Goal: Transaction & Acquisition: Purchase product/service

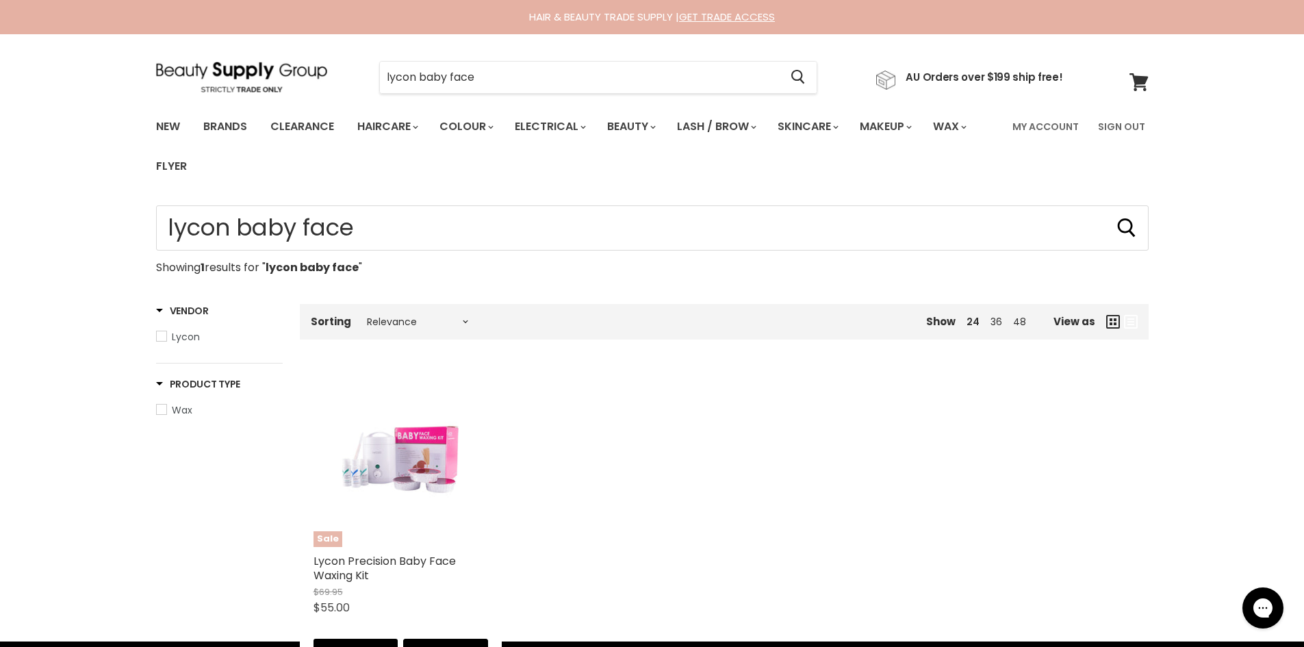
click at [407, 465] on img "Main content" at bounding box center [400, 459] width 116 height 175
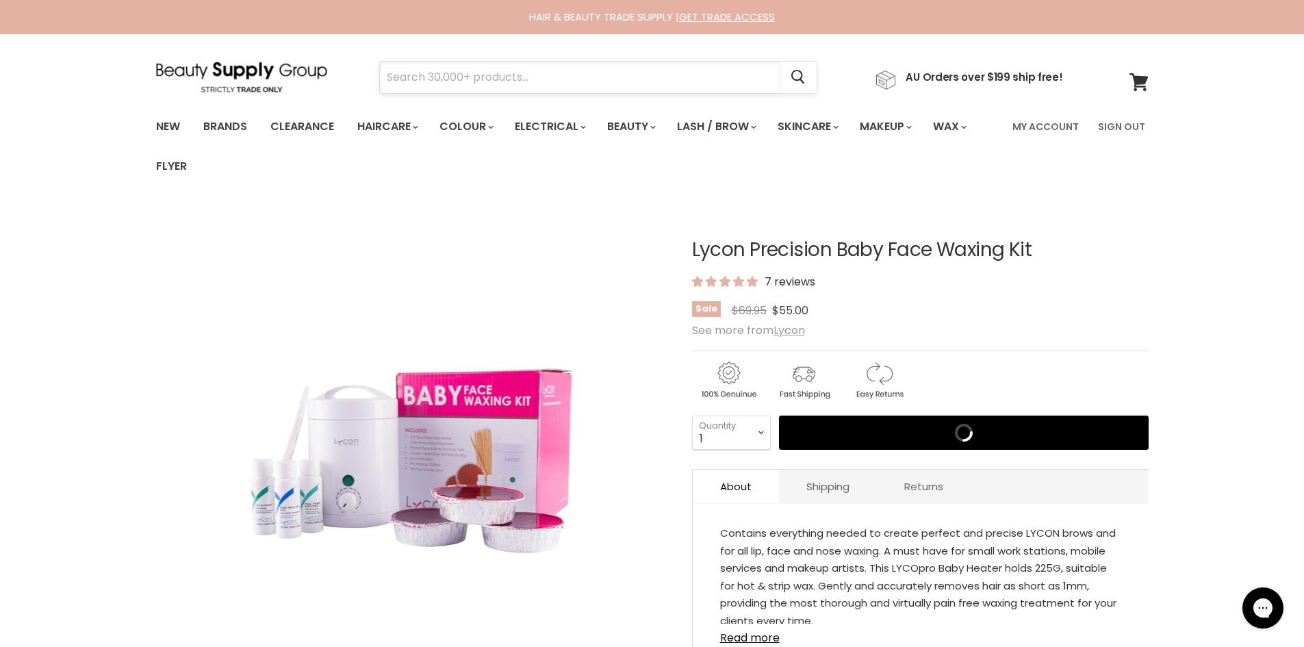
click at [503, 73] on input "Search" at bounding box center [580, 77] width 400 height 31
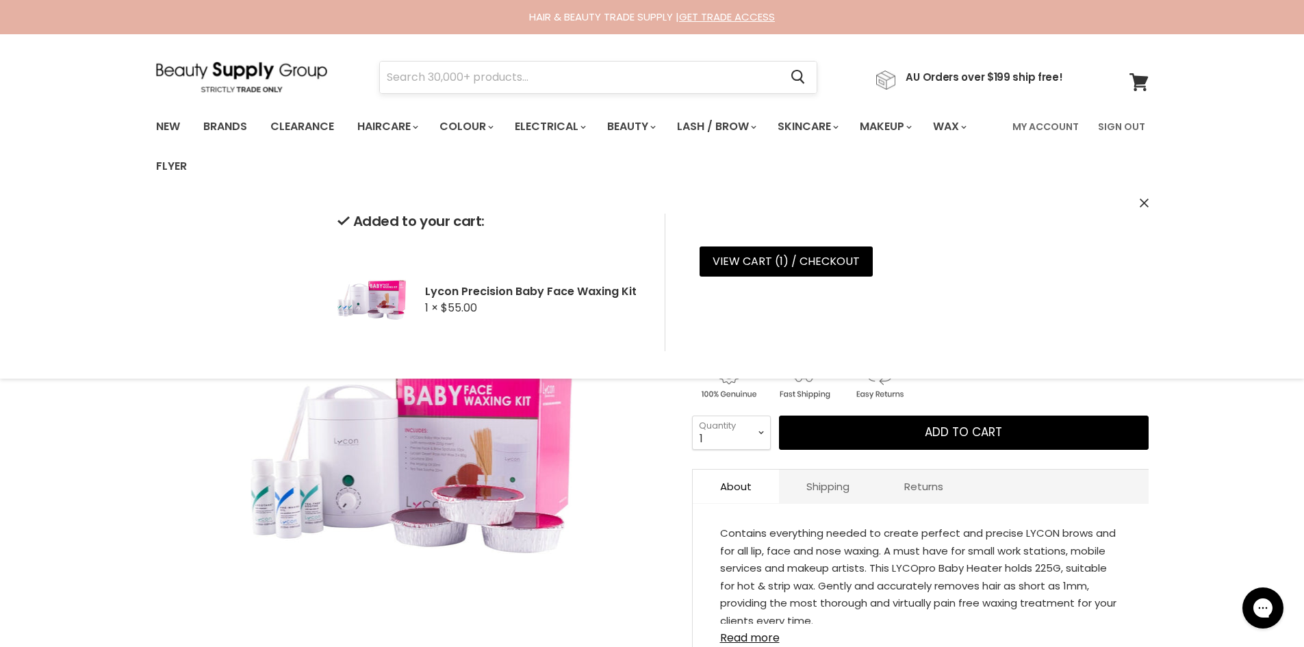
click at [503, 73] on input "Search" at bounding box center [580, 77] width 400 height 31
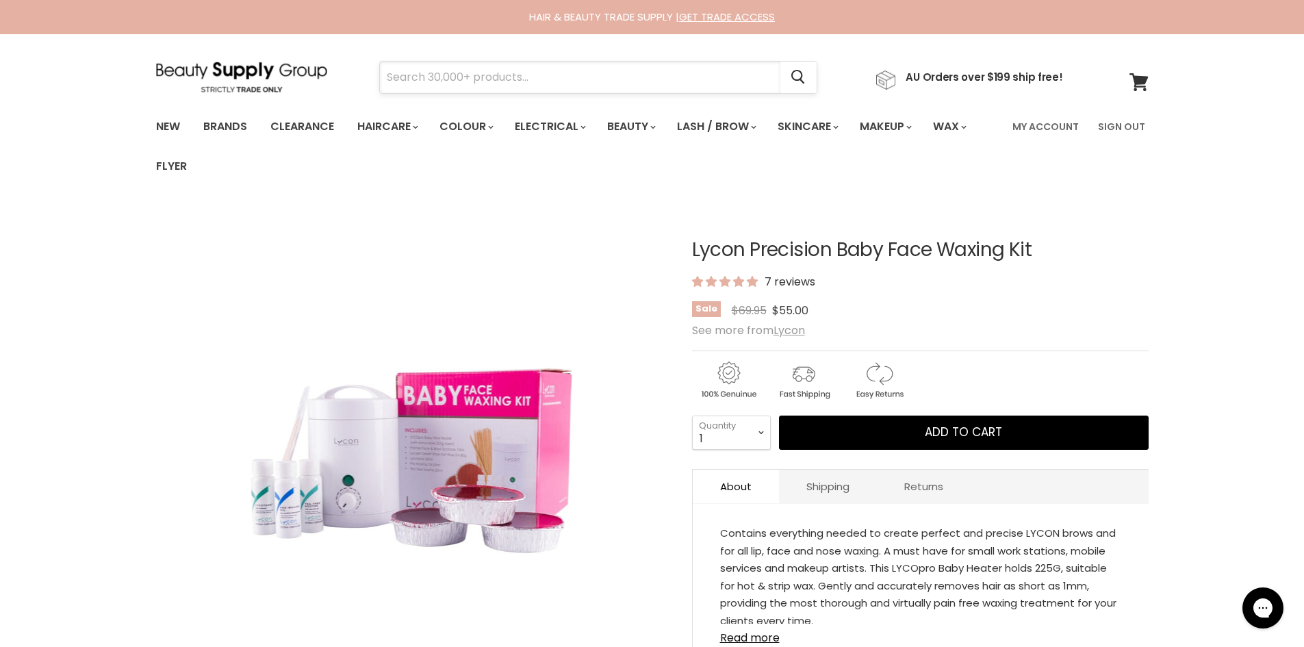
click at [392, 80] on input "Search" at bounding box center [580, 77] width 400 height 31
type input "bronsun"
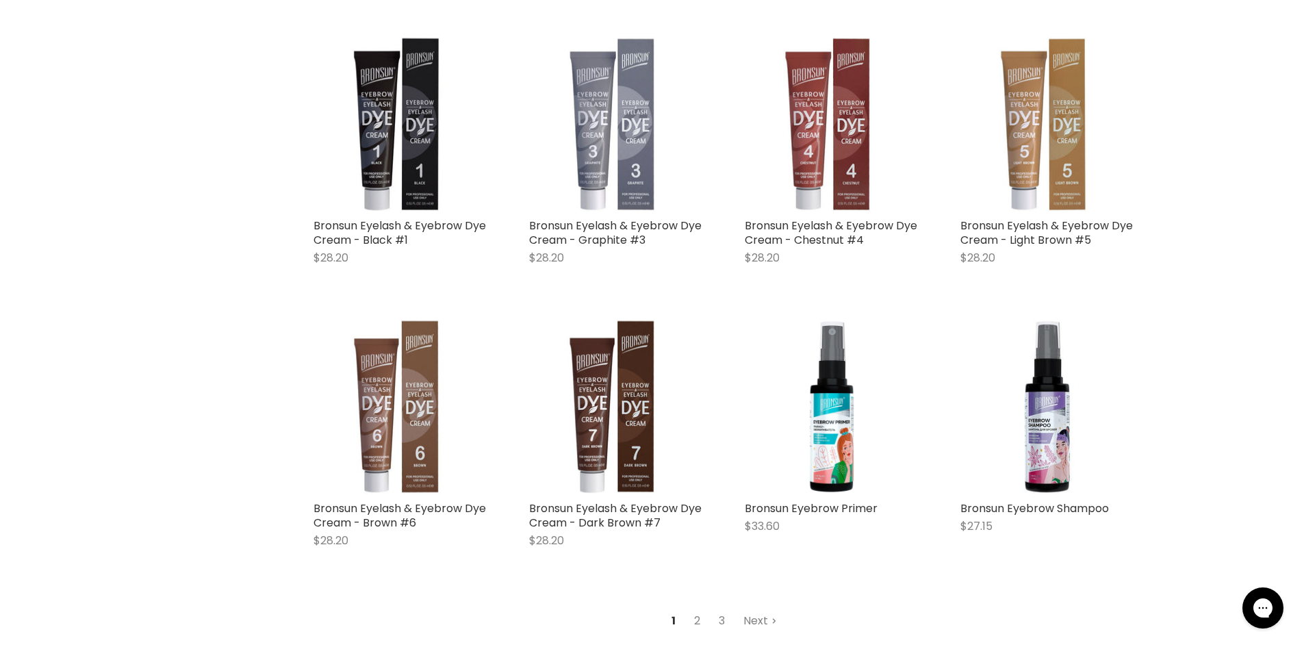
scroll to position [1506, 0]
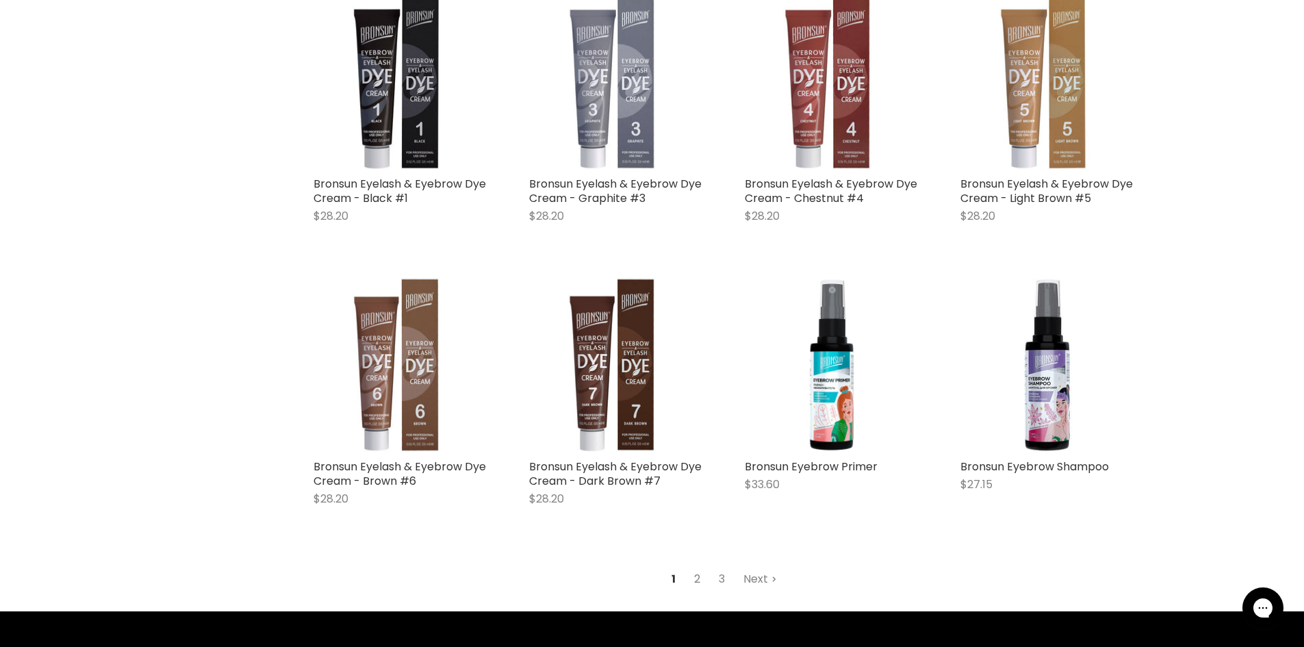
click at [695, 576] on link "2" at bounding box center [696, 579] width 21 height 25
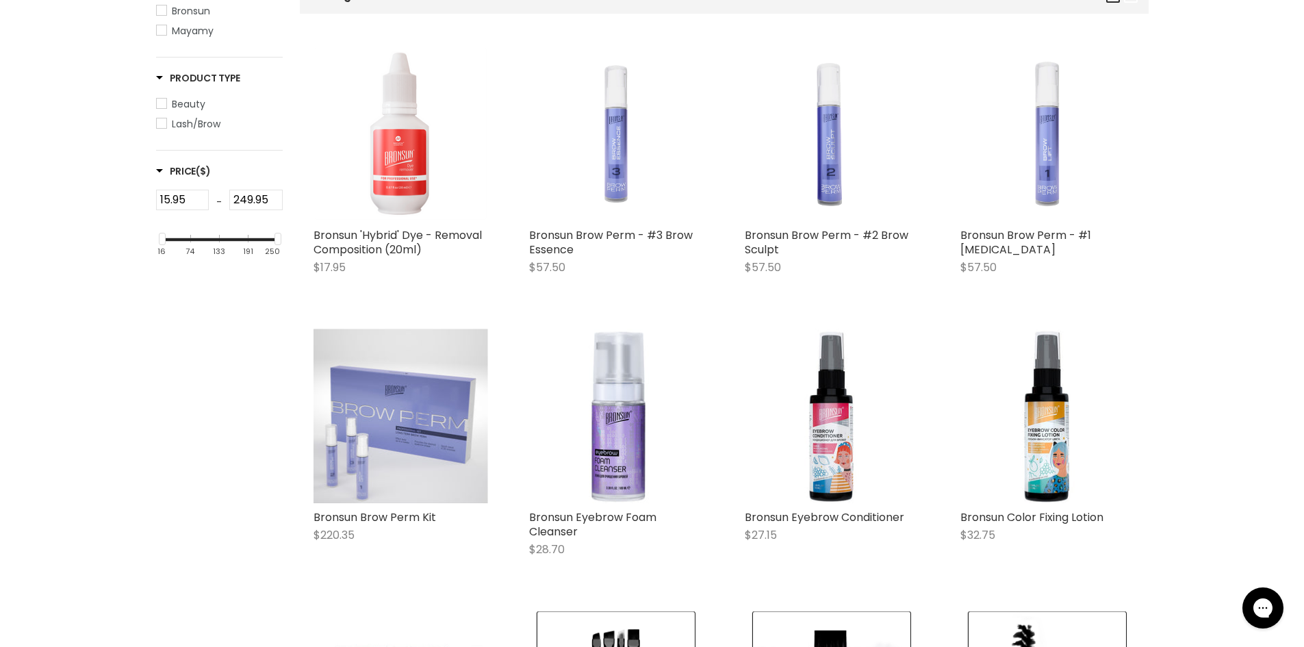
scroll to position [324, 0]
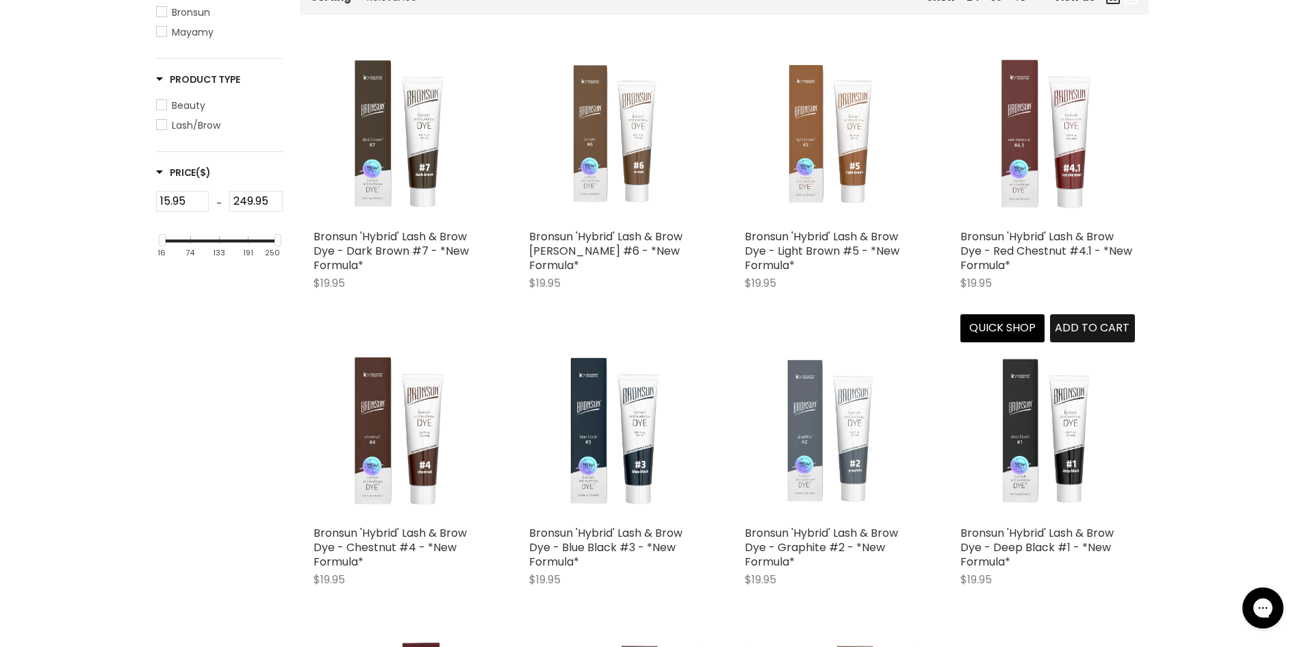
click at [1105, 324] on span "Add to cart" at bounding box center [1092, 328] width 75 height 16
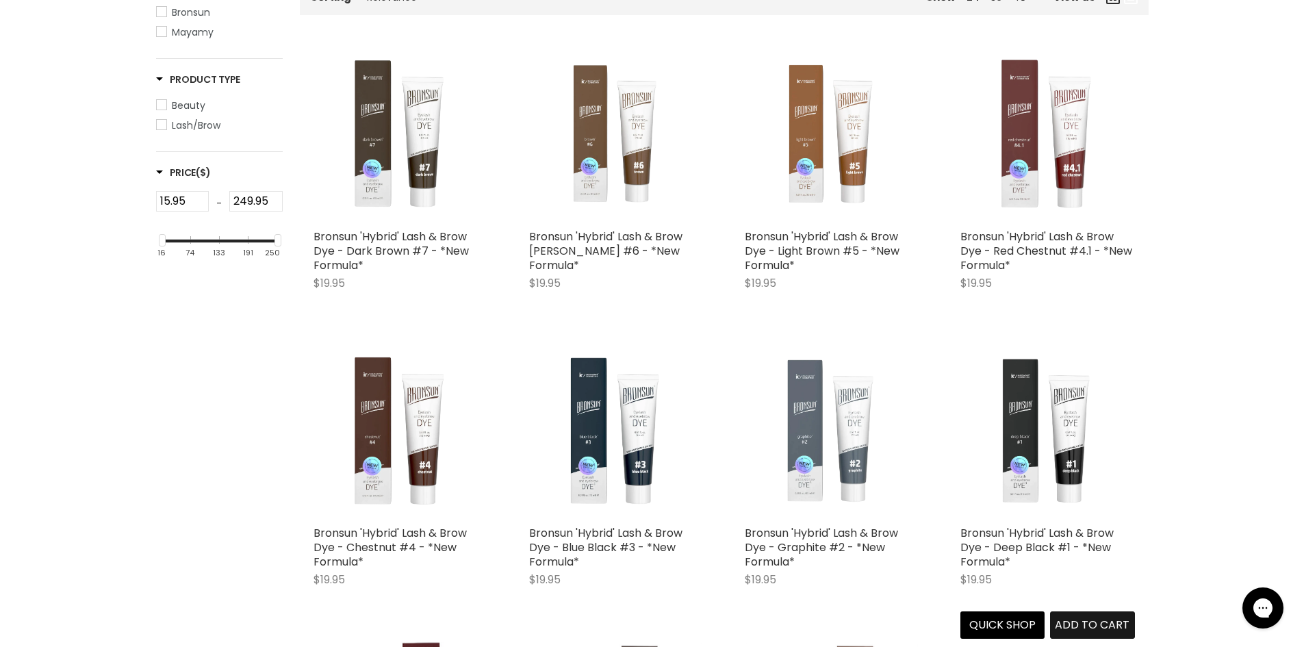
click at [1092, 623] on span "Add to cart" at bounding box center [1092, 625] width 75 height 16
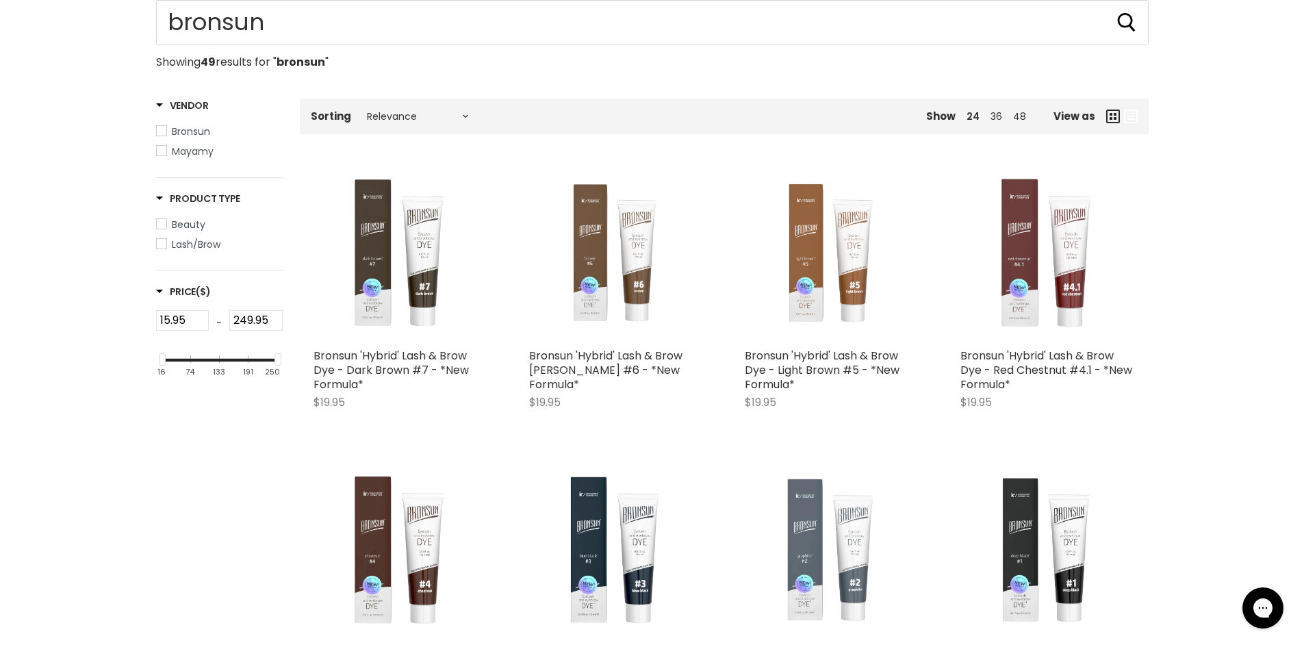
scroll to position [342, 0]
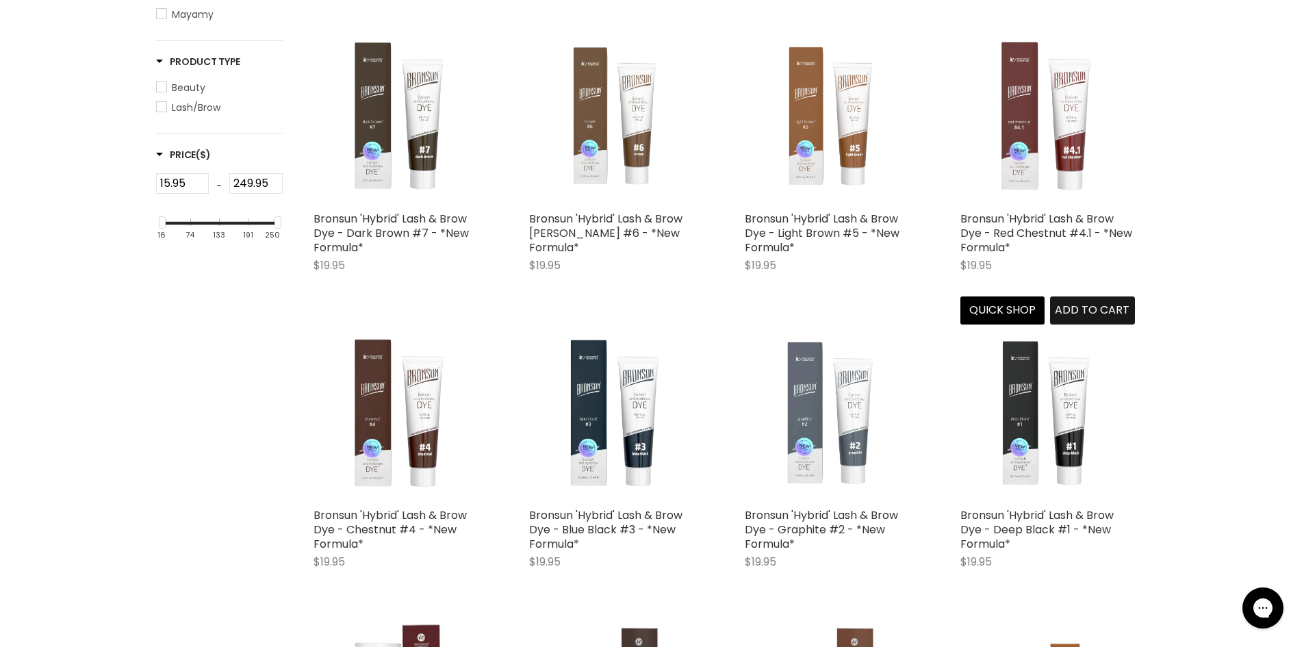
click at [1071, 318] on button "Add to cart" at bounding box center [1092, 309] width 85 height 27
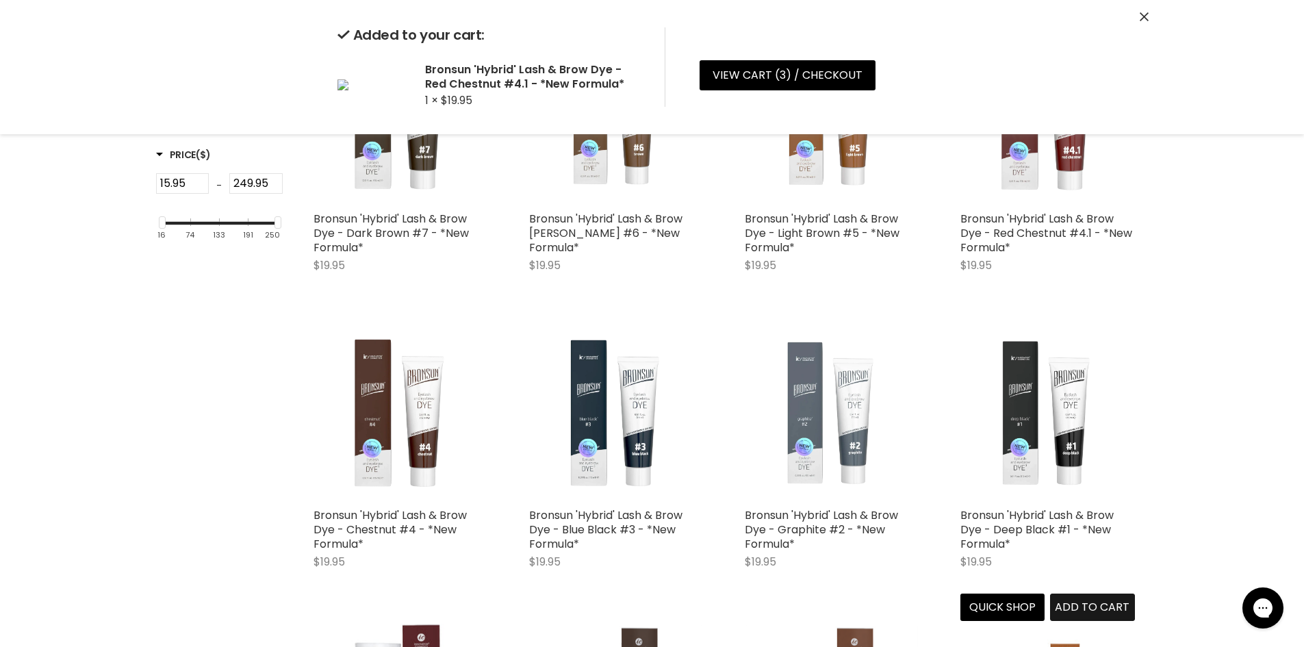
click at [1093, 600] on div "Bronsun 'Hybrid' Lash & Brow Dye - Deep Black #1 - *New Formula* $19.95 Bronsun…" at bounding box center [1048, 474] width 202 height 322
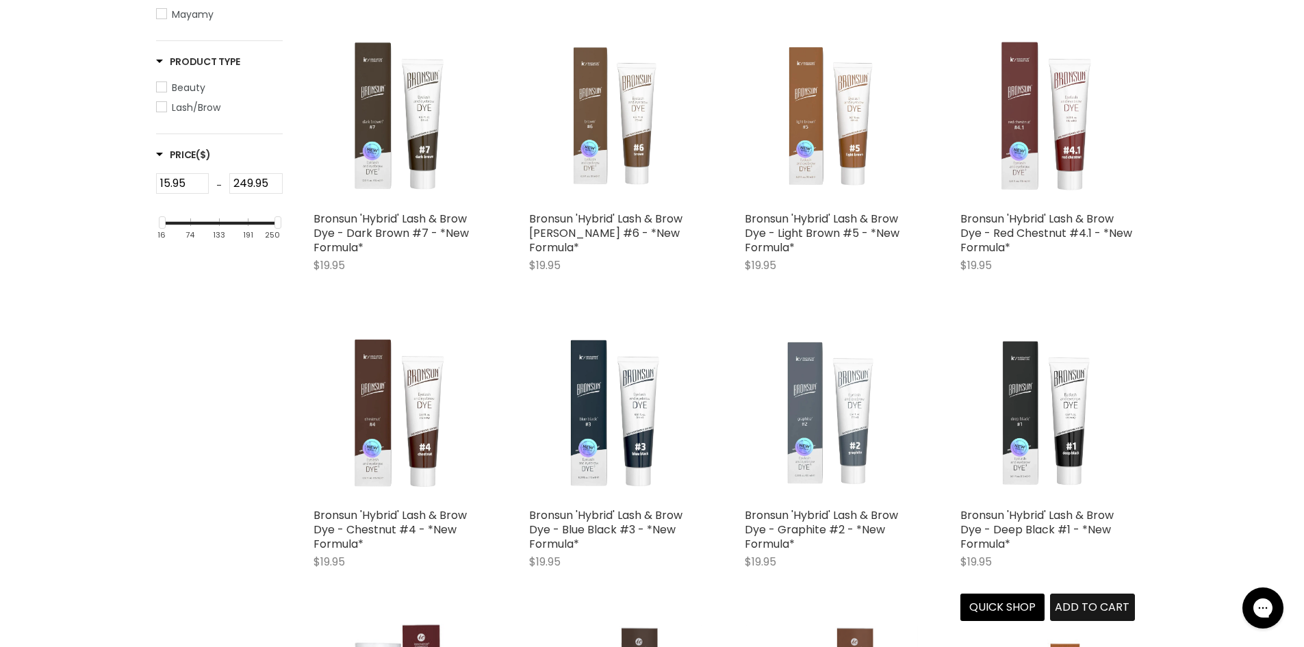
click at [1076, 601] on span "Add to cart" at bounding box center [1092, 607] width 75 height 16
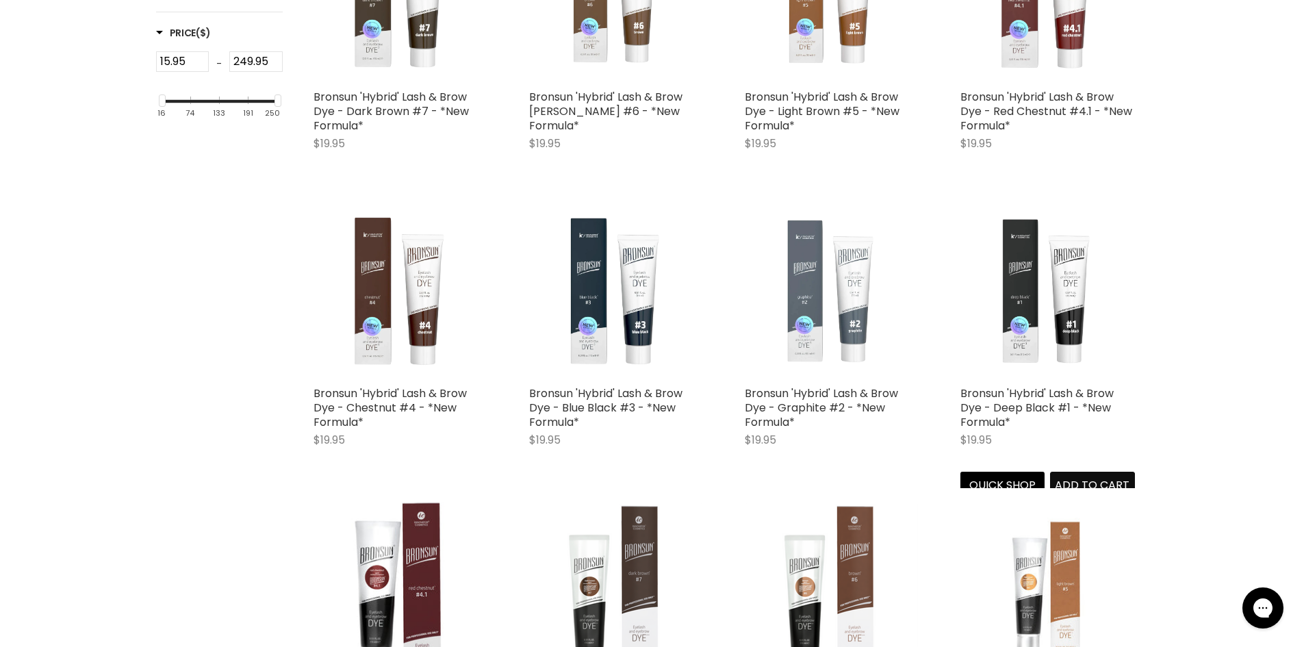
scroll to position [479, 0]
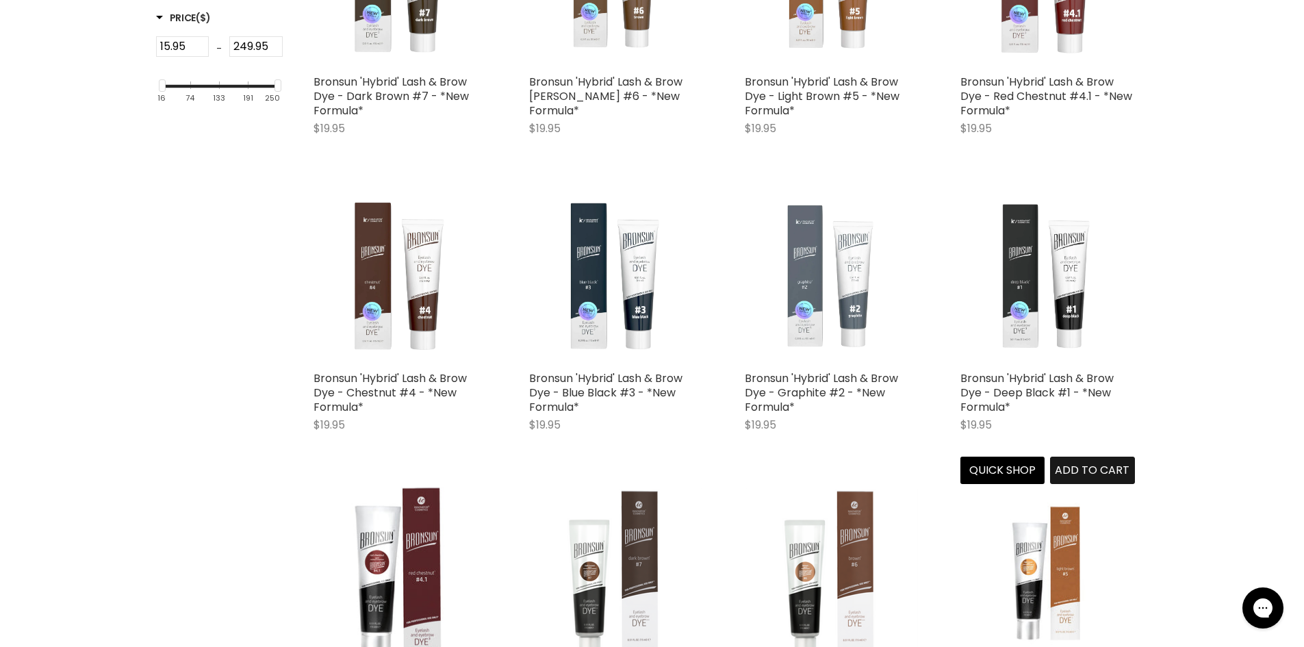
click at [1095, 459] on button "Add to cart" at bounding box center [1092, 469] width 85 height 27
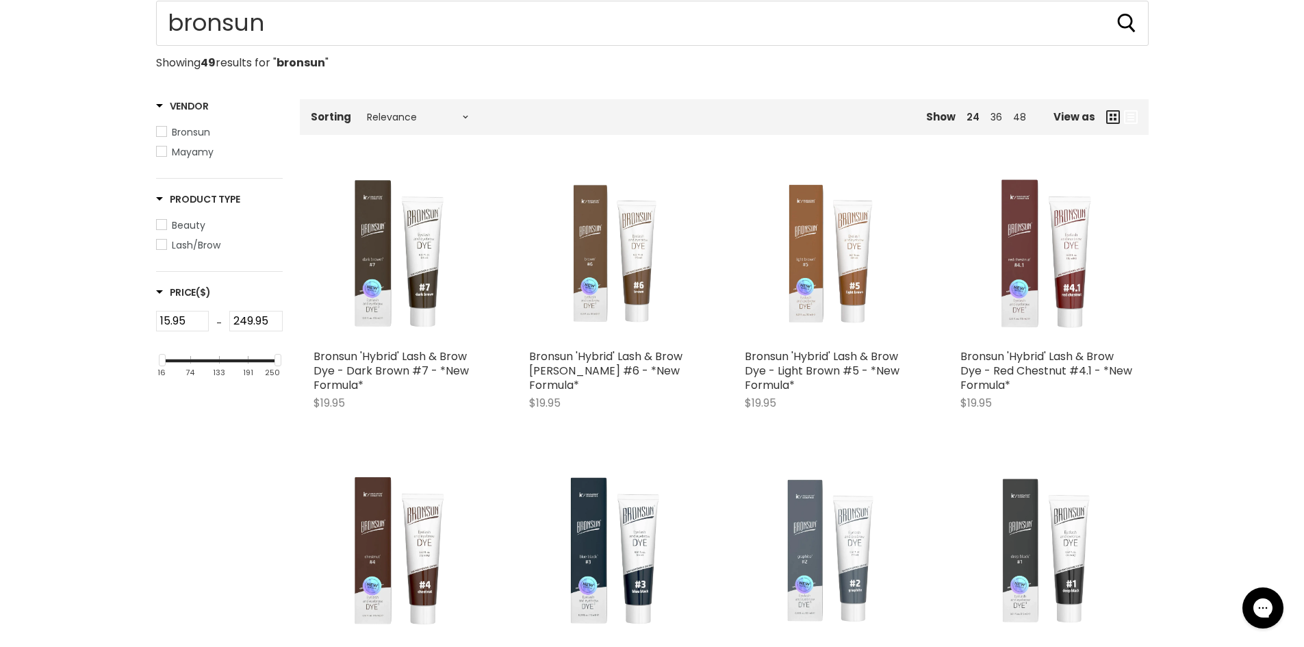
scroll to position [0, 0]
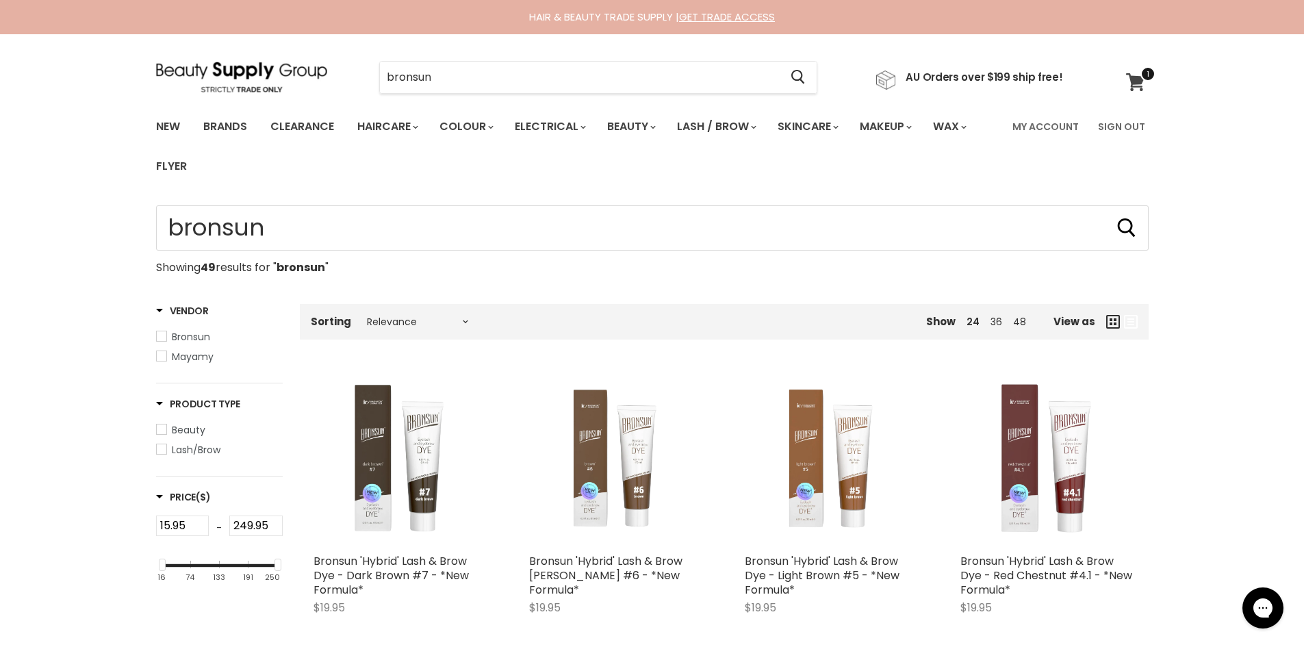
click at [1135, 87] on icon at bounding box center [1135, 82] width 18 height 18
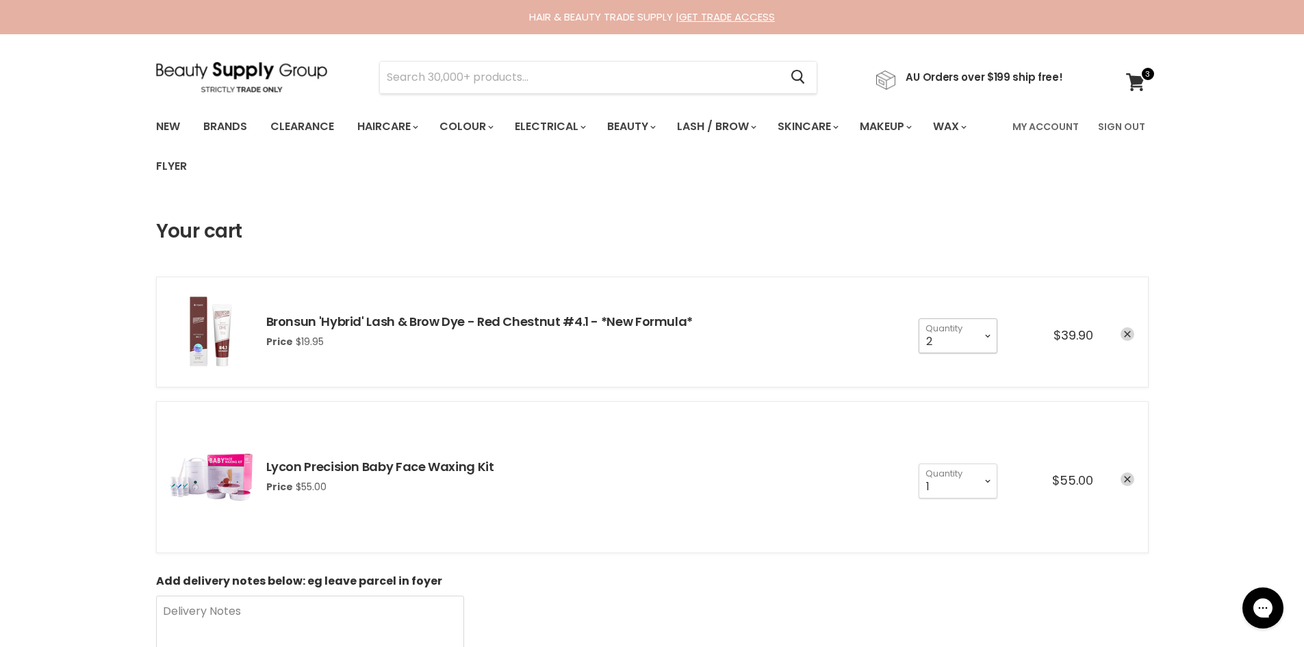
click at [976, 335] on select "1 2 3 4 5 6 7 8 9 10+" at bounding box center [957, 335] width 79 height 34
select select "1"
click at [918, 318] on select "1 2 3 4 5 6 7 8 9 10+" at bounding box center [957, 335] width 79 height 34
type input "1"
click at [555, 73] on input "Search" at bounding box center [580, 77] width 400 height 31
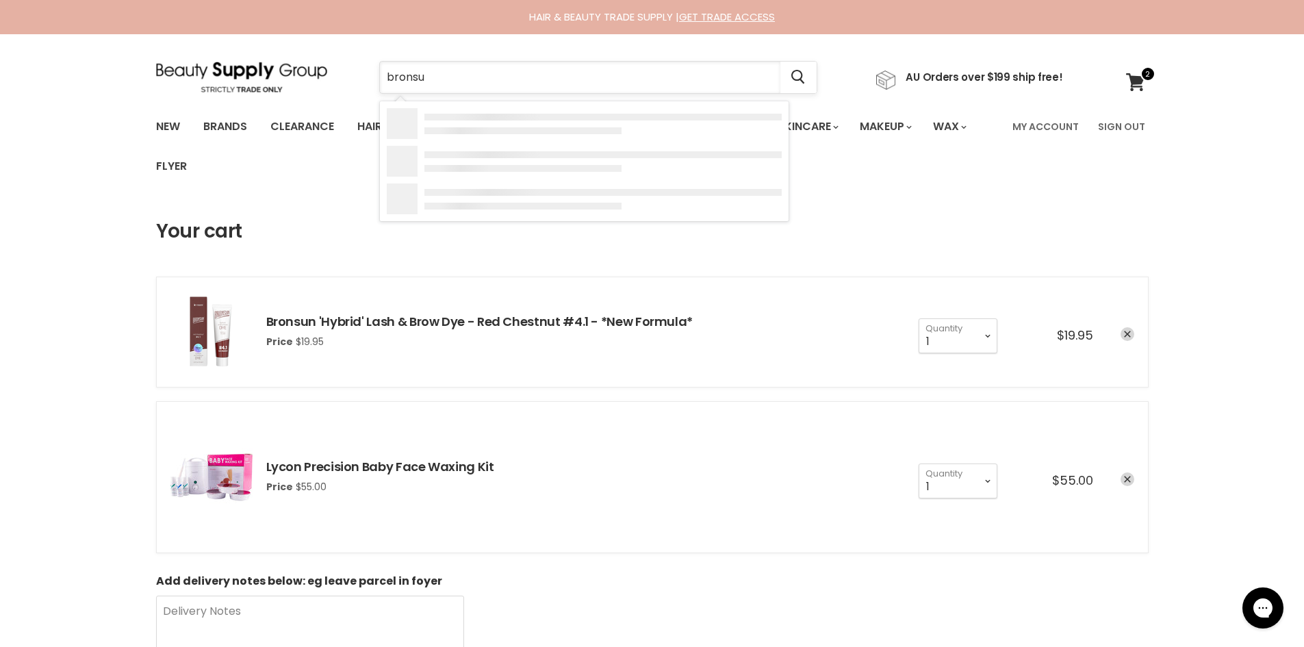
type input "bronsun"
